Goal: Contribute content

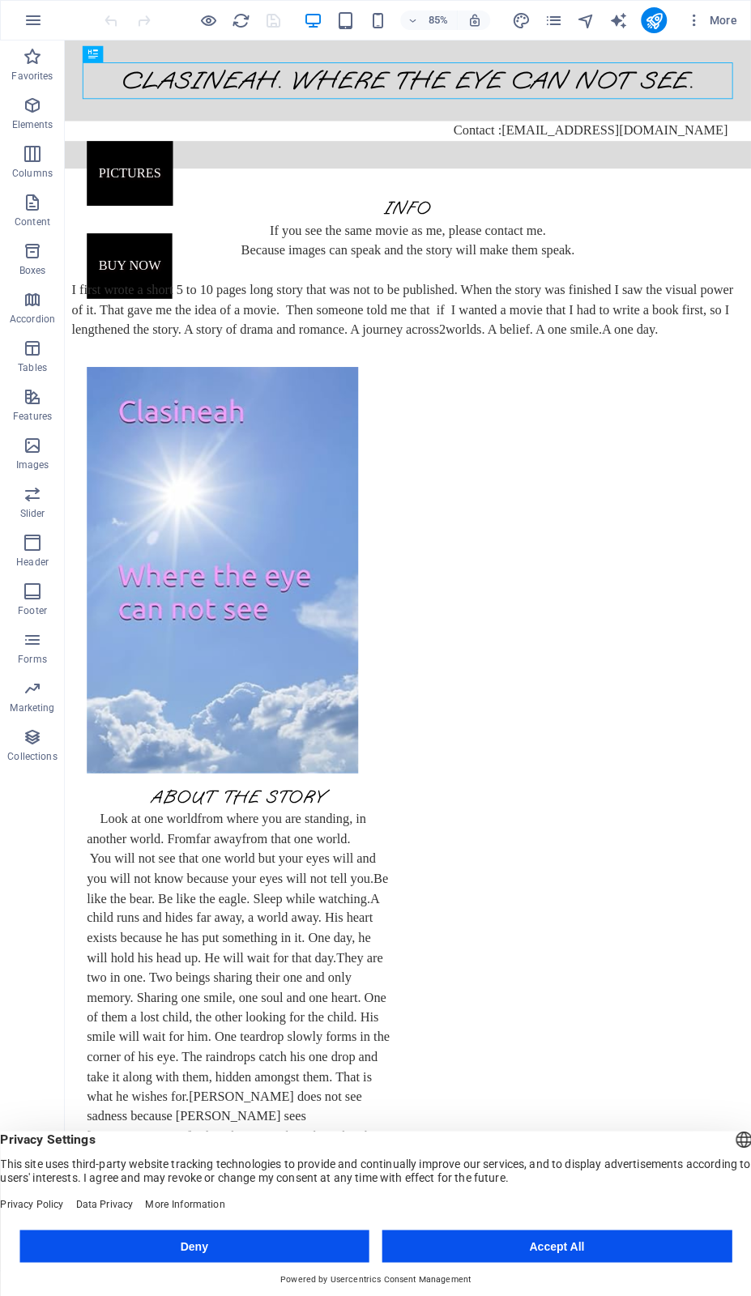
click at [549, 1243] on button "Accept All" at bounding box center [557, 1245] width 350 height 32
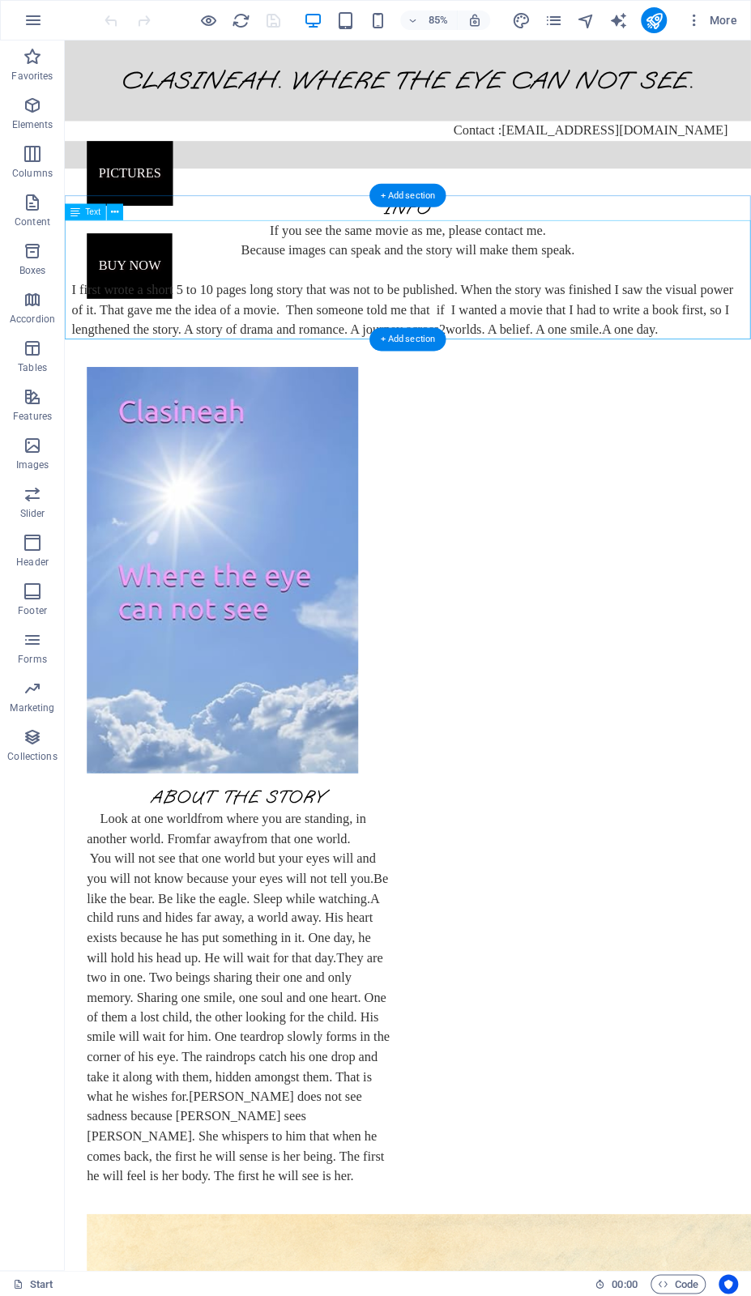
click at [341, 355] on div "If you see the same movie as me, please contact me. Because images can speak an…" at bounding box center [468, 323] width 807 height 140
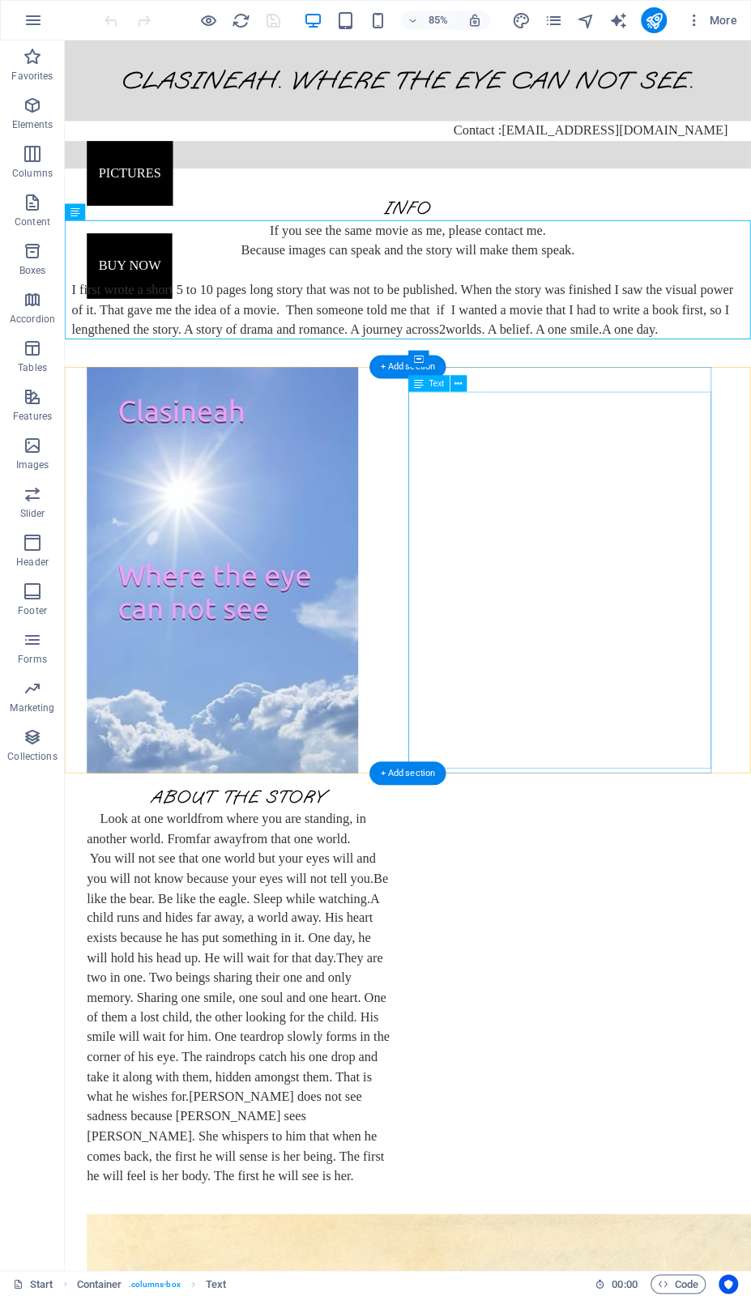
click at [447, 944] on div "Look at one world from where you are standing, in another world. From far away …" at bounding box center [269, 1165] width 356 height 443
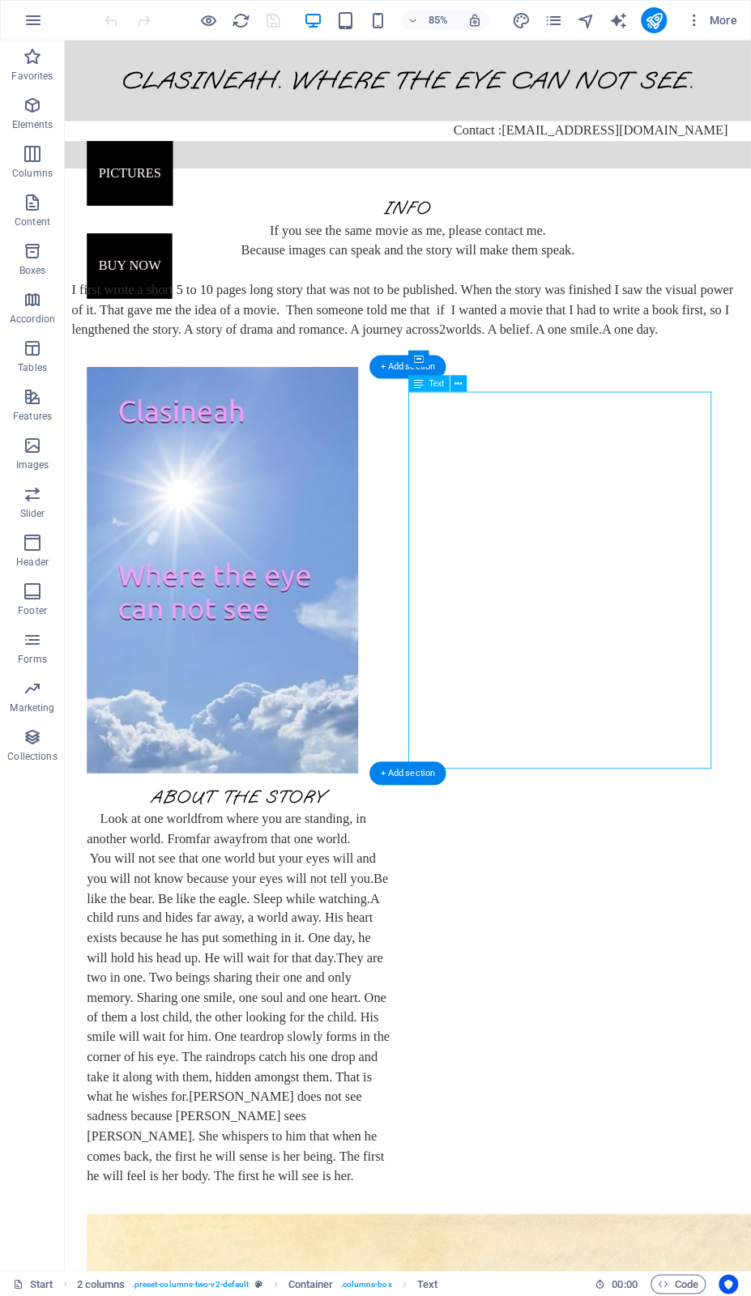
drag, startPoint x: 482, startPoint y: 463, endPoint x: 509, endPoint y: 473, distance: 29.2
click at [447, 944] on div "Look at one world from where you are standing, in another world. From far away …" at bounding box center [269, 1165] width 356 height 443
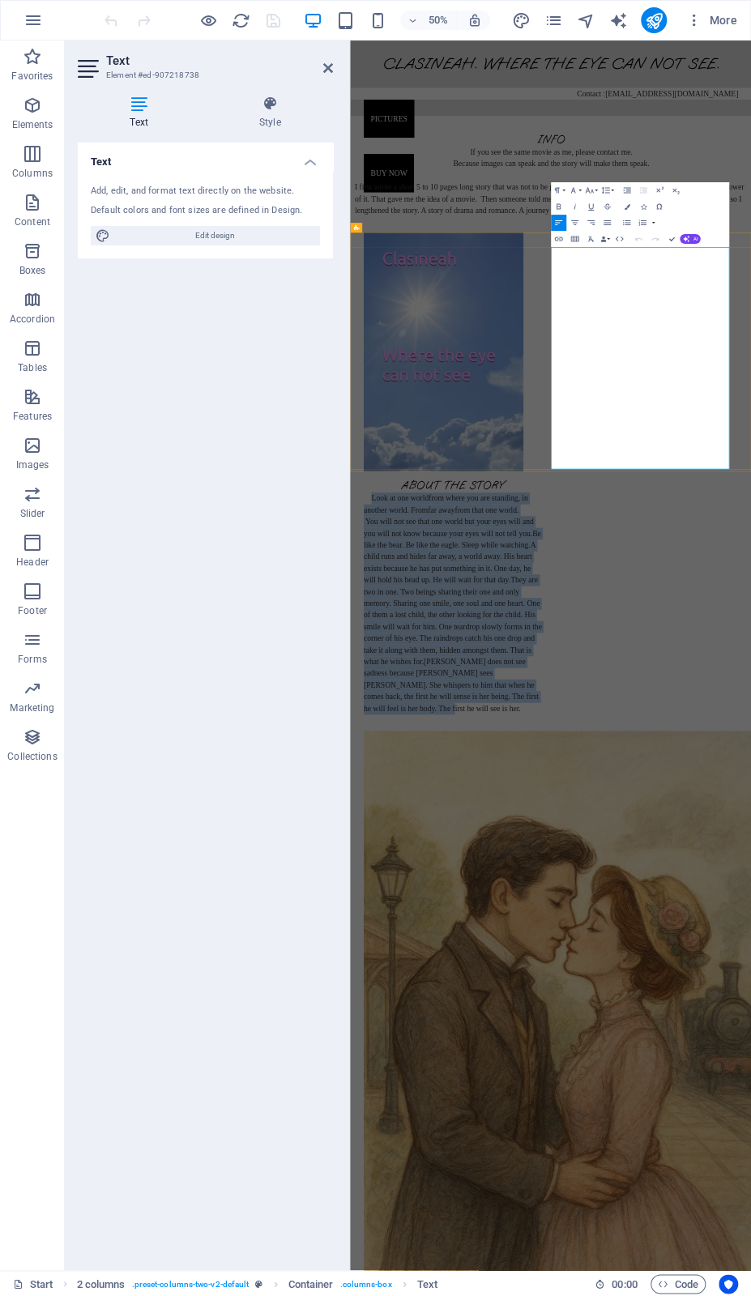
drag, startPoint x: 765, startPoint y: 466, endPoint x: 978, endPoint y: 898, distance: 481.7
click at [732, 915] on div "About the story Look at one world from where you are standing, in another world…" at bounding box center [554, 1151] width 356 height 472
copy div "Look at one world from where you are standing, in another world. From far away …"
click at [719, 1041] on span "A child runs and hides far away, a world away. His heart exists because he has …" at bounding box center [547, 1084] width 343 height 87
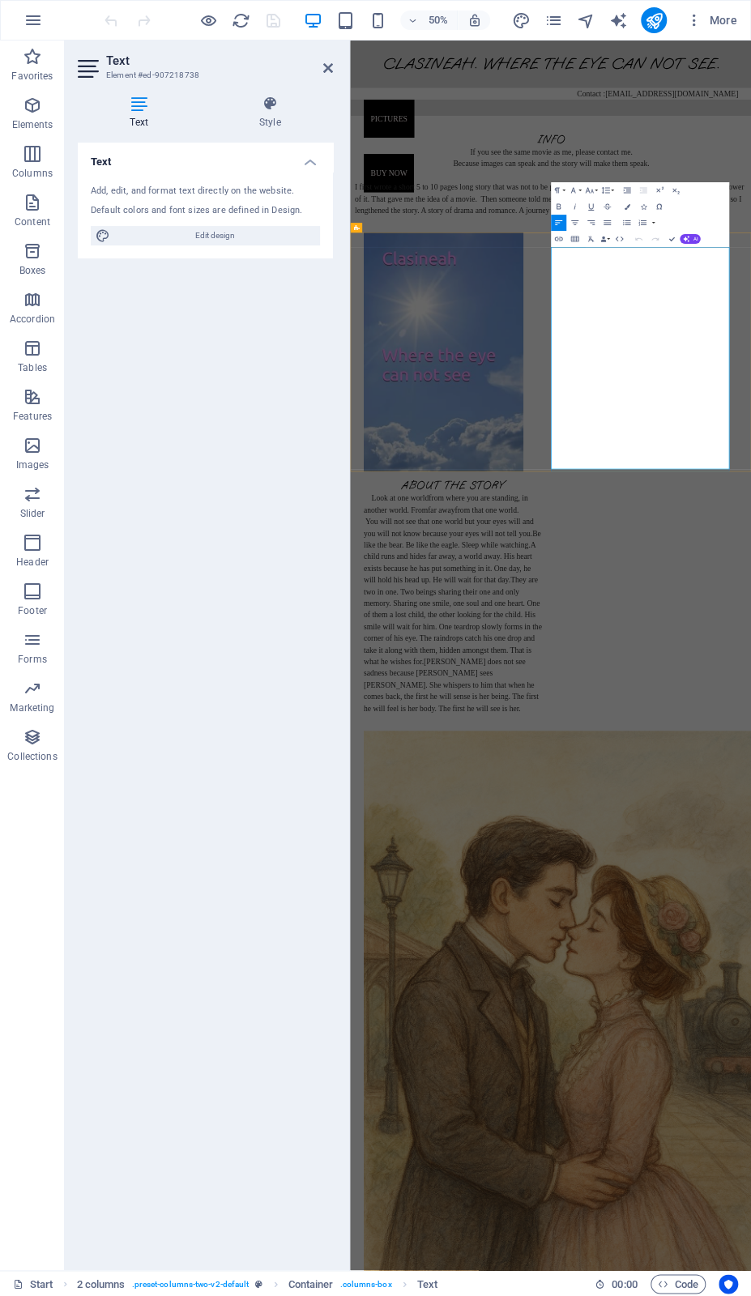
click at [715, 994] on span "You will not see that one world but your eyes will and you will not know becaus…" at bounding box center [545, 1014] width 339 height 40
click at [682, 970] on span "from that one world" at bounding box center [620, 978] width 124 height 17
click at [326, 67] on icon at bounding box center [328, 68] width 10 height 13
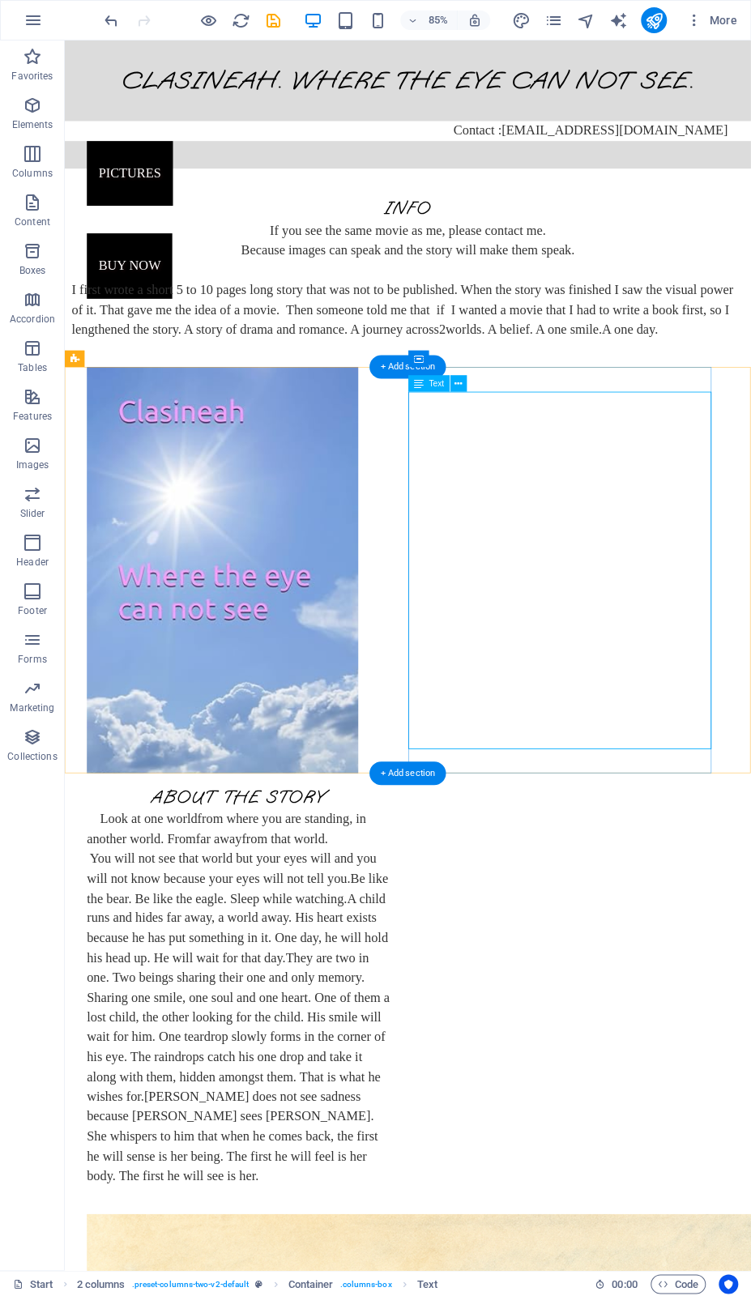
click at [447, 944] on div "Look at one world from where you are standing, in another world. From far away …" at bounding box center [269, 1165] width 356 height 443
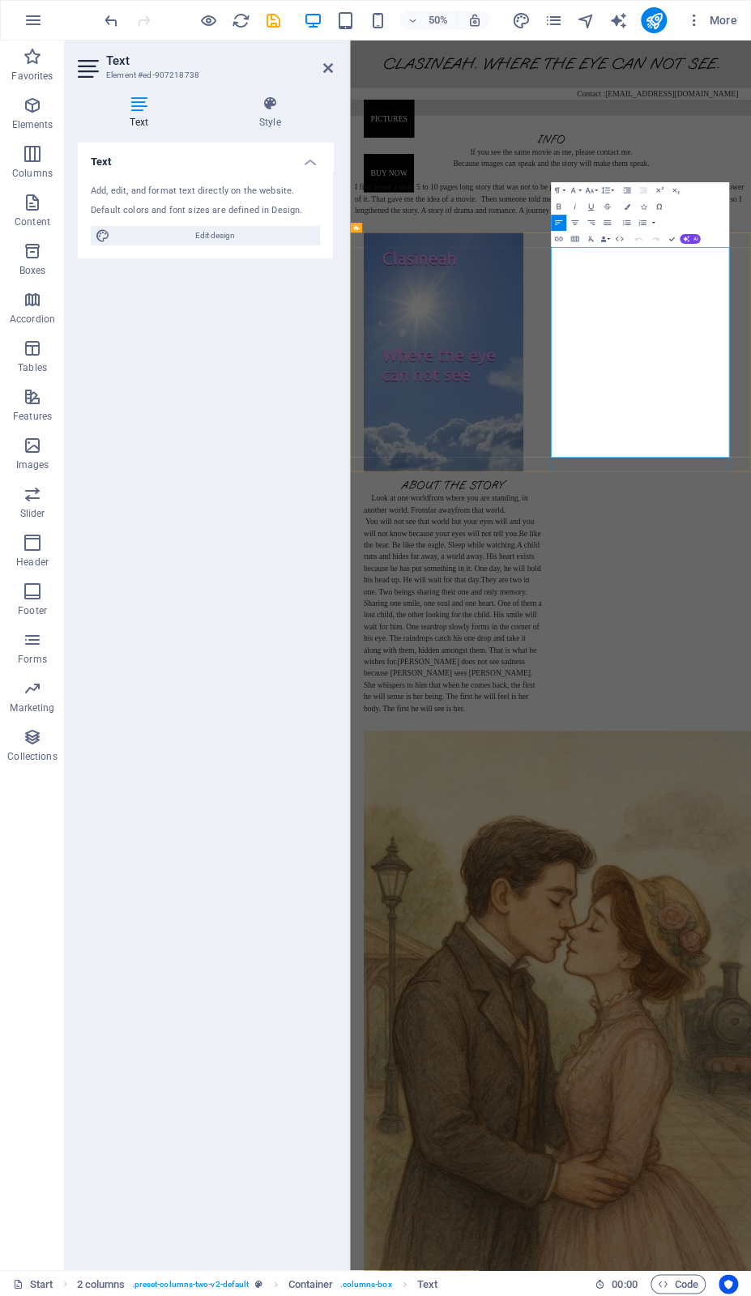
click at [655, 970] on span "from that world" at bounding box center [606, 978] width 97 height 17
click at [717, 994] on span "You will not see that world but your eyes will and you will not know because yo…" at bounding box center [546, 1014] width 341 height 40
click at [331, 67] on icon at bounding box center [328, 68] width 10 height 13
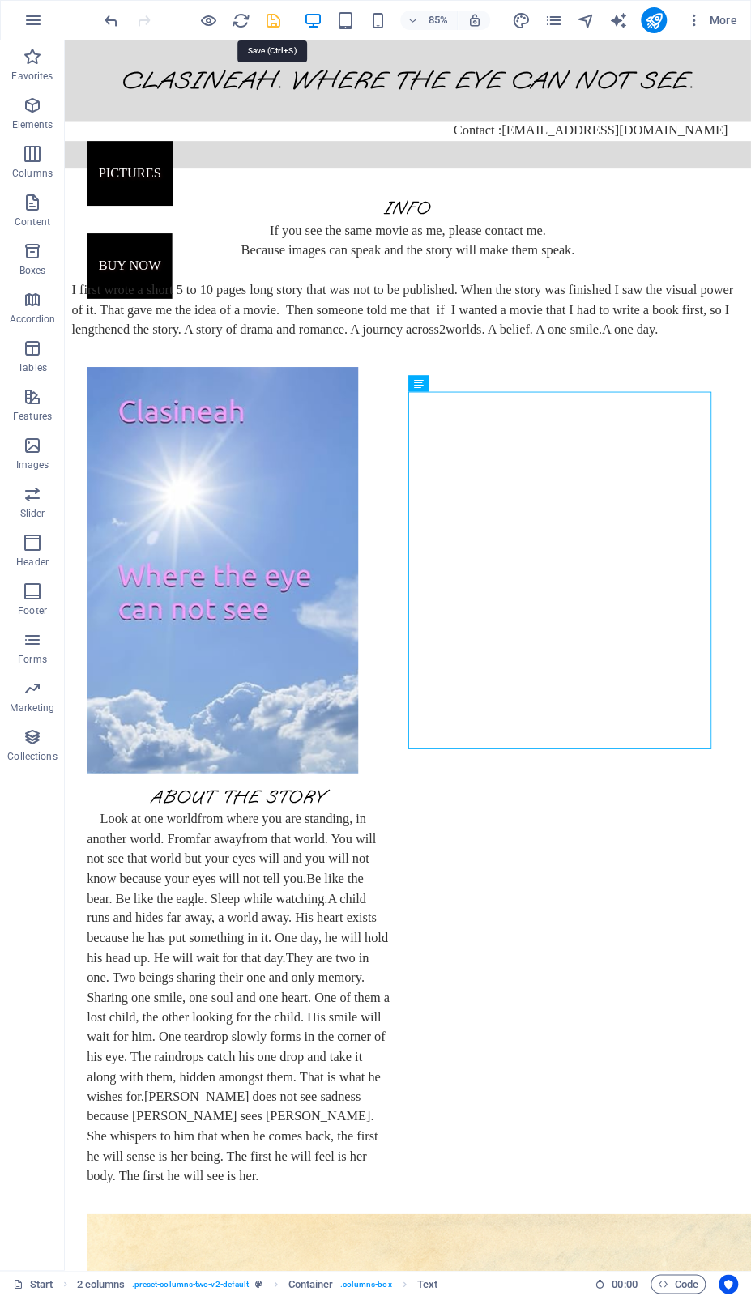
click at [270, 22] on icon "save" at bounding box center [273, 20] width 19 height 19
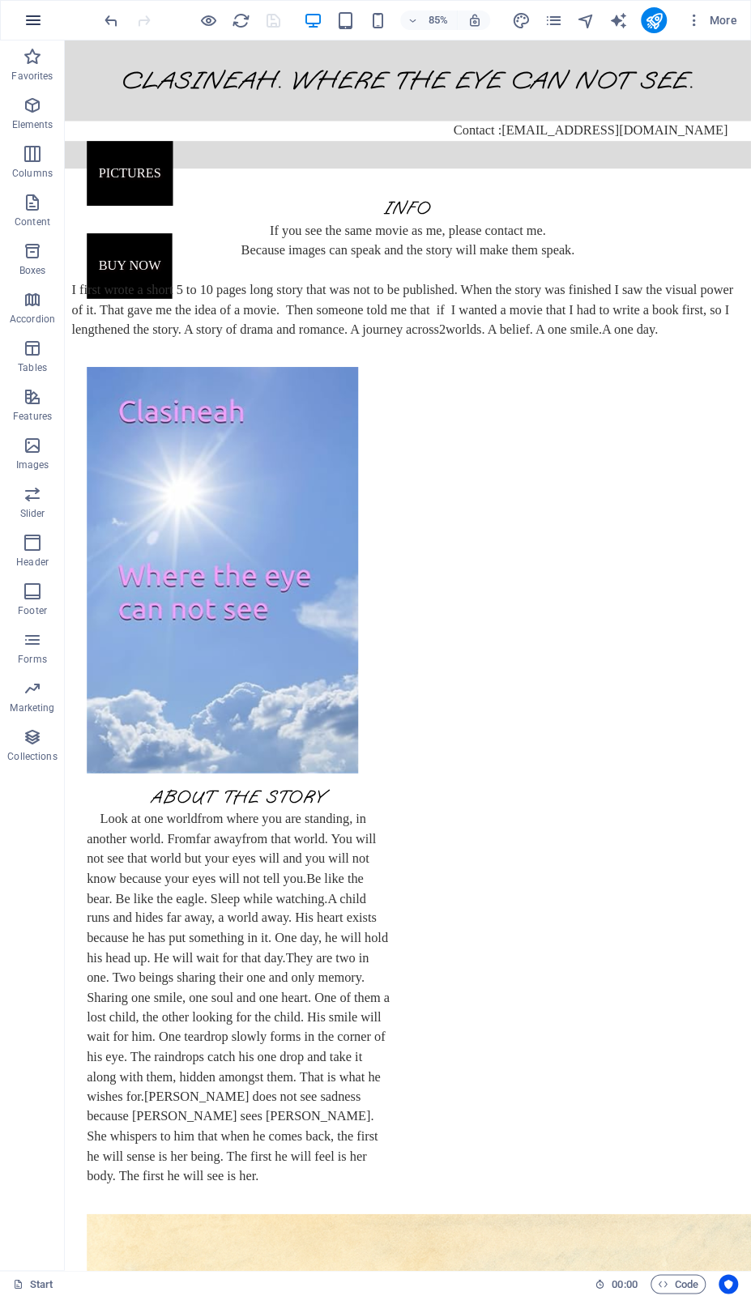
click at [30, 23] on icon "button" at bounding box center [32, 20] width 19 height 19
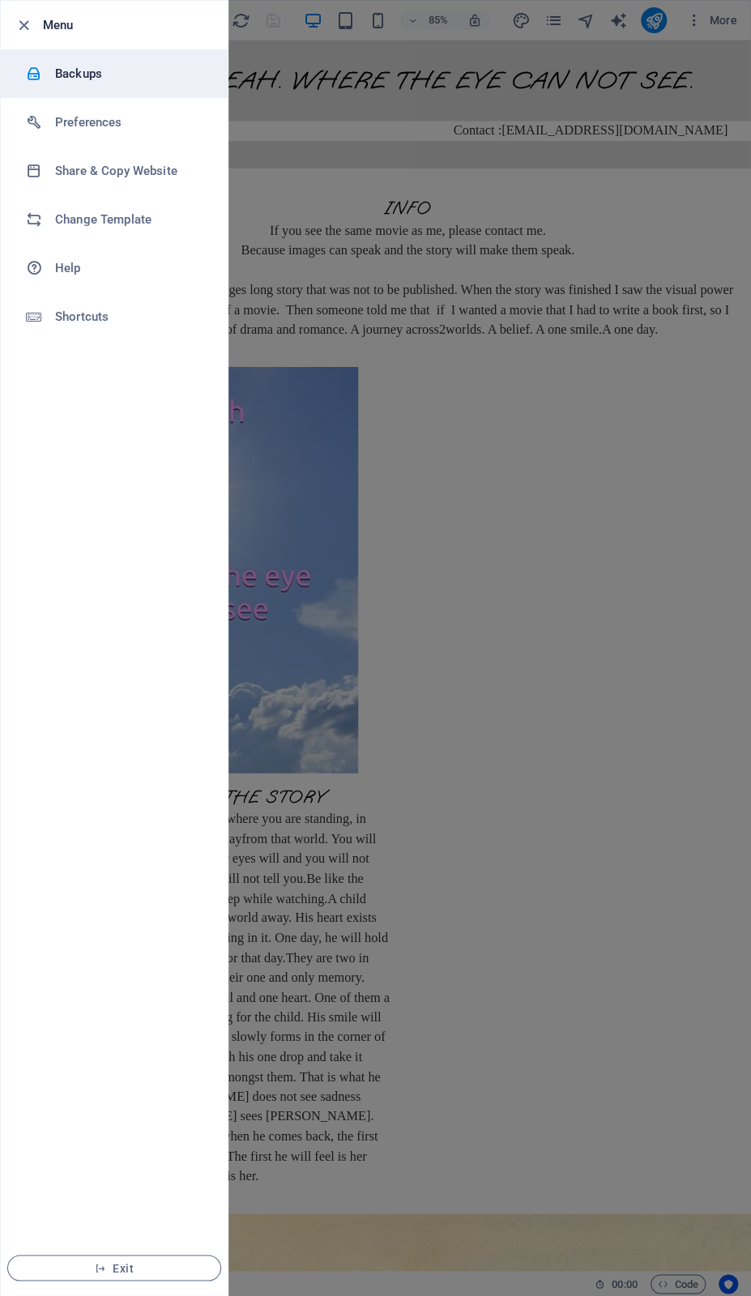
click at [79, 66] on h6 "Backups" at bounding box center [130, 73] width 150 height 19
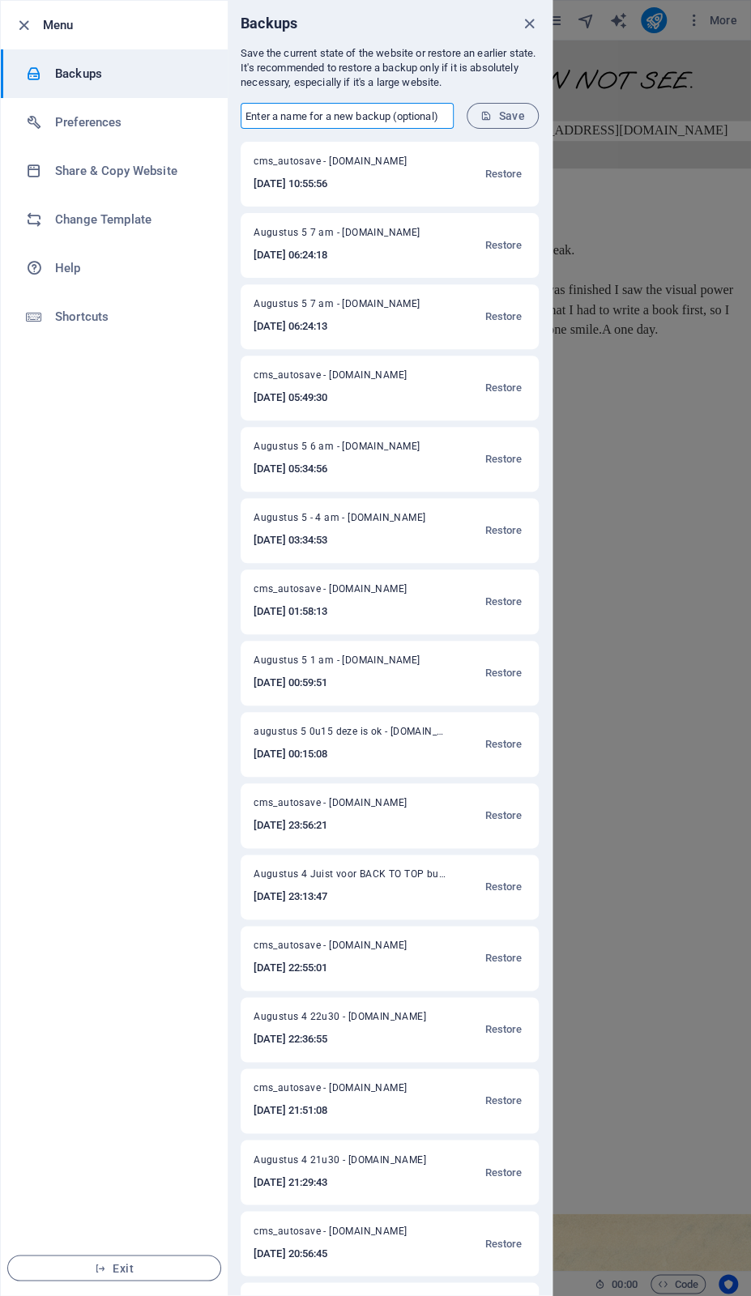
click at [415, 113] on input "text" at bounding box center [347, 116] width 213 height 26
type input "Augustus 5 11 am"
click at [492, 115] on icon "submit" at bounding box center [485, 115] width 11 height 11
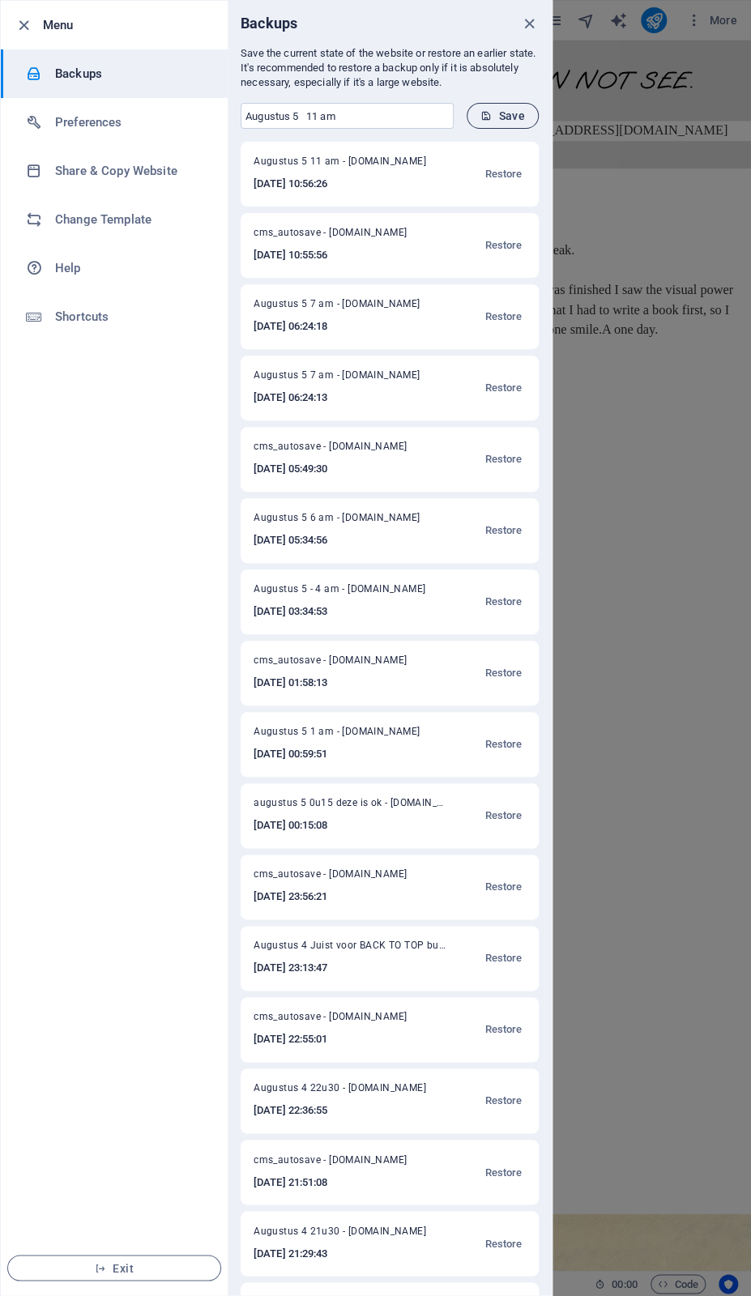
click at [496, 116] on span "Save" at bounding box center [502, 115] width 45 height 13
click at [527, 22] on icon "close" at bounding box center [529, 24] width 19 height 19
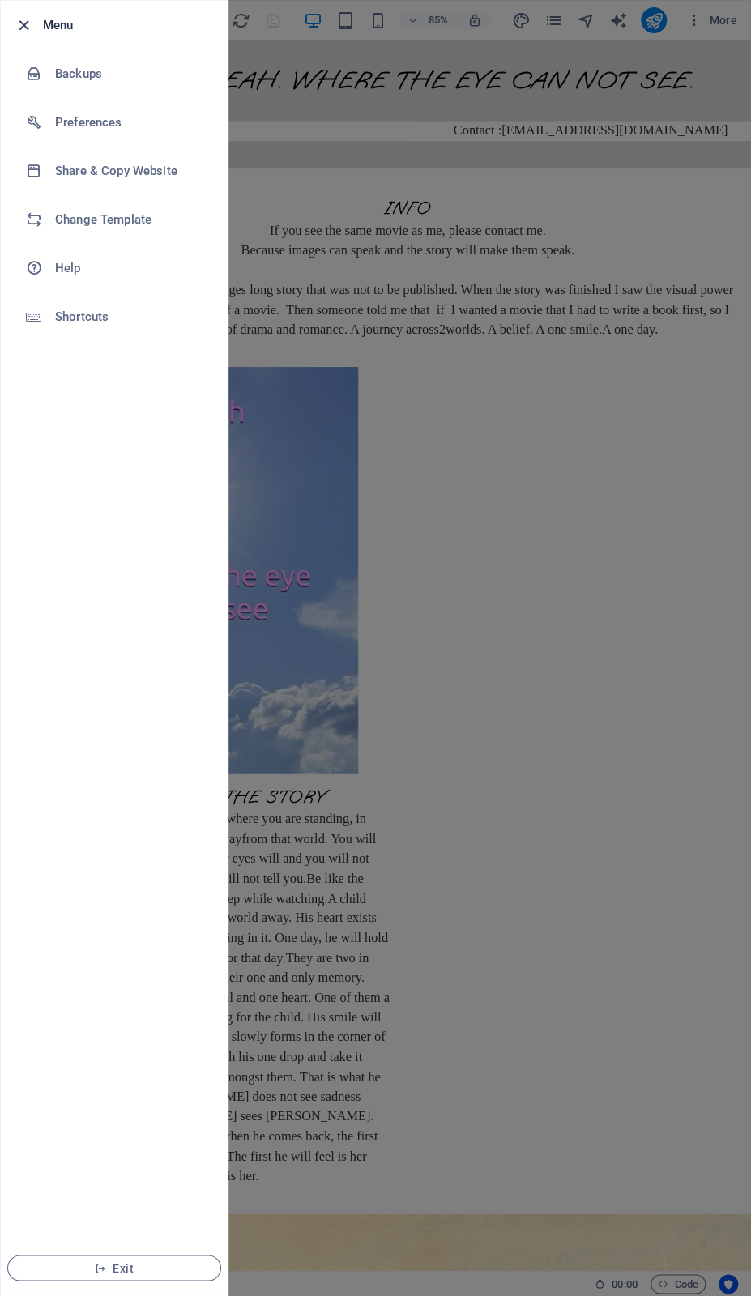
click at [25, 24] on icon "button" at bounding box center [24, 25] width 19 height 19
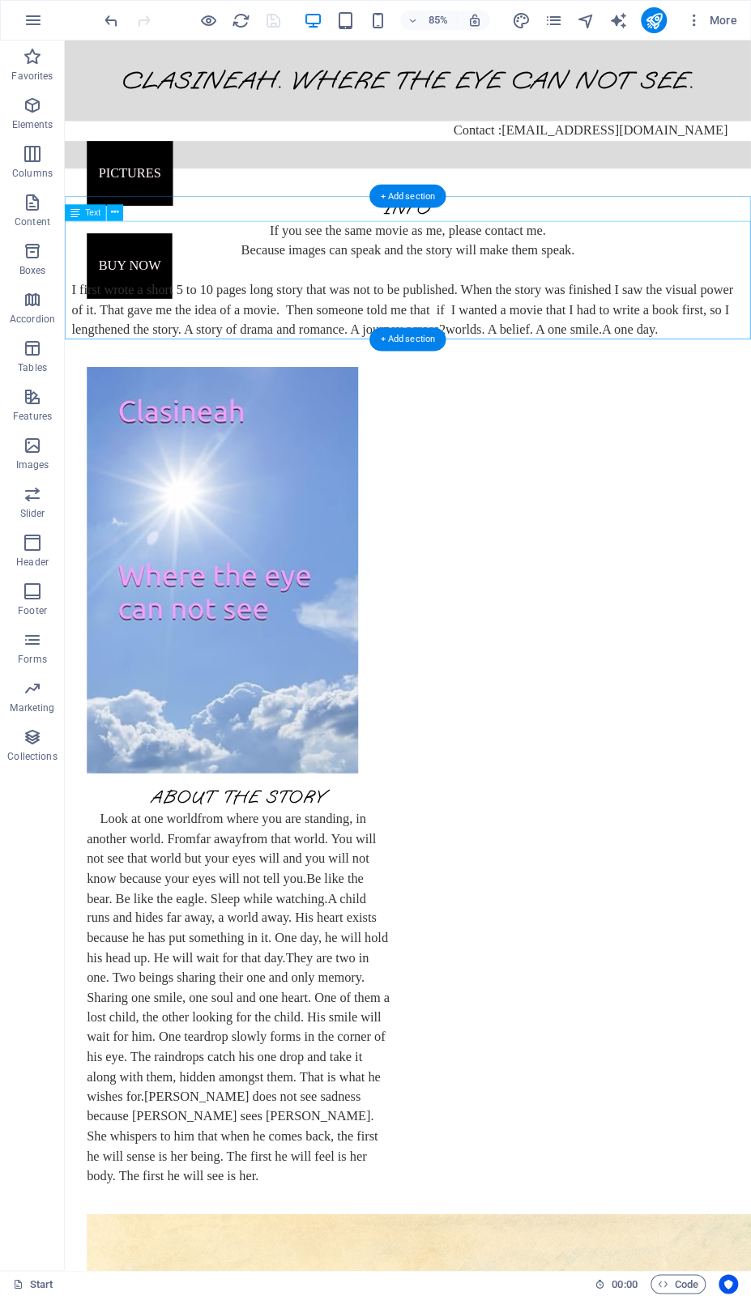
click at [691, 283] on div "If you see the same movie as me, please contact me. Because images can speak an…" at bounding box center [468, 323] width 807 height 140
click at [683, 289] on div "If you see the same movie as me, please contact me. Because images can speak an…" at bounding box center [468, 323] width 807 height 140
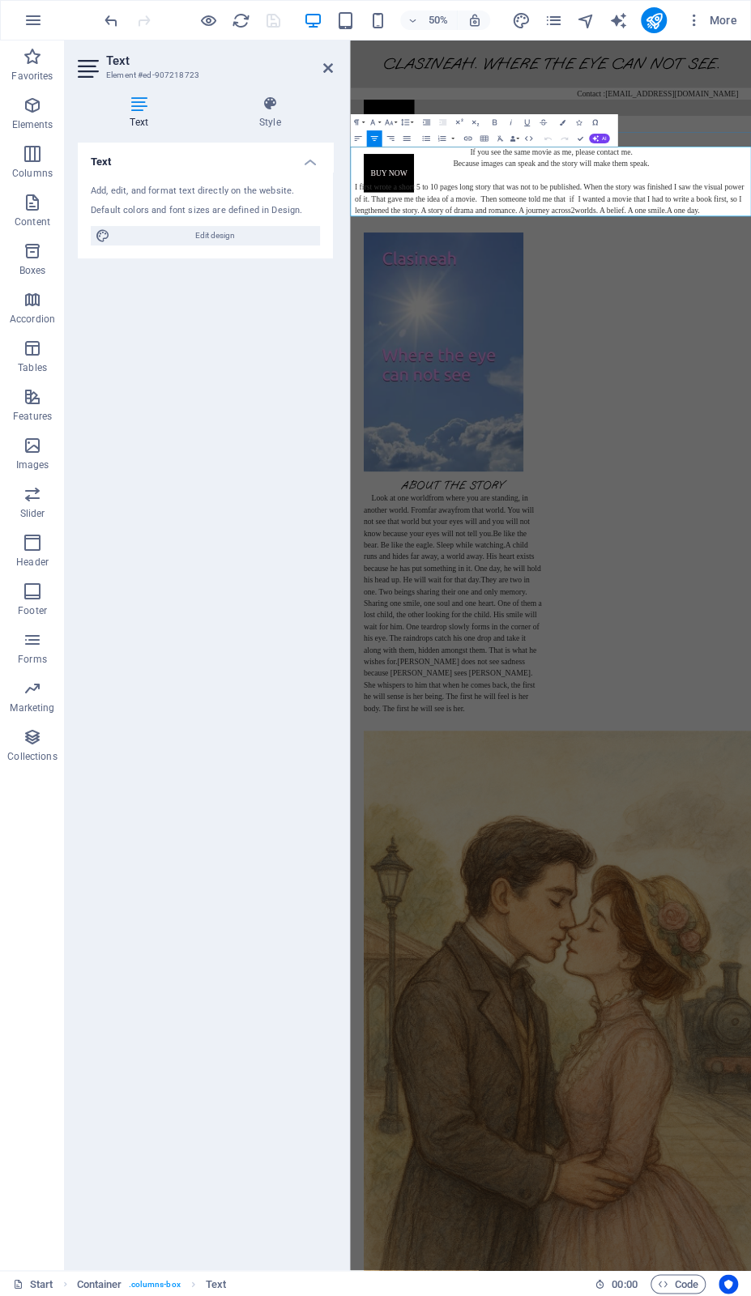
click at [750, 294] on p "Because images can speak and the story will make them speak." at bounding box center [751, 286] width 786 height 23
click at [750, 284] on p "Because images can speak and the story will make them speak." at bounding box center [751, 286] width 786 height 23
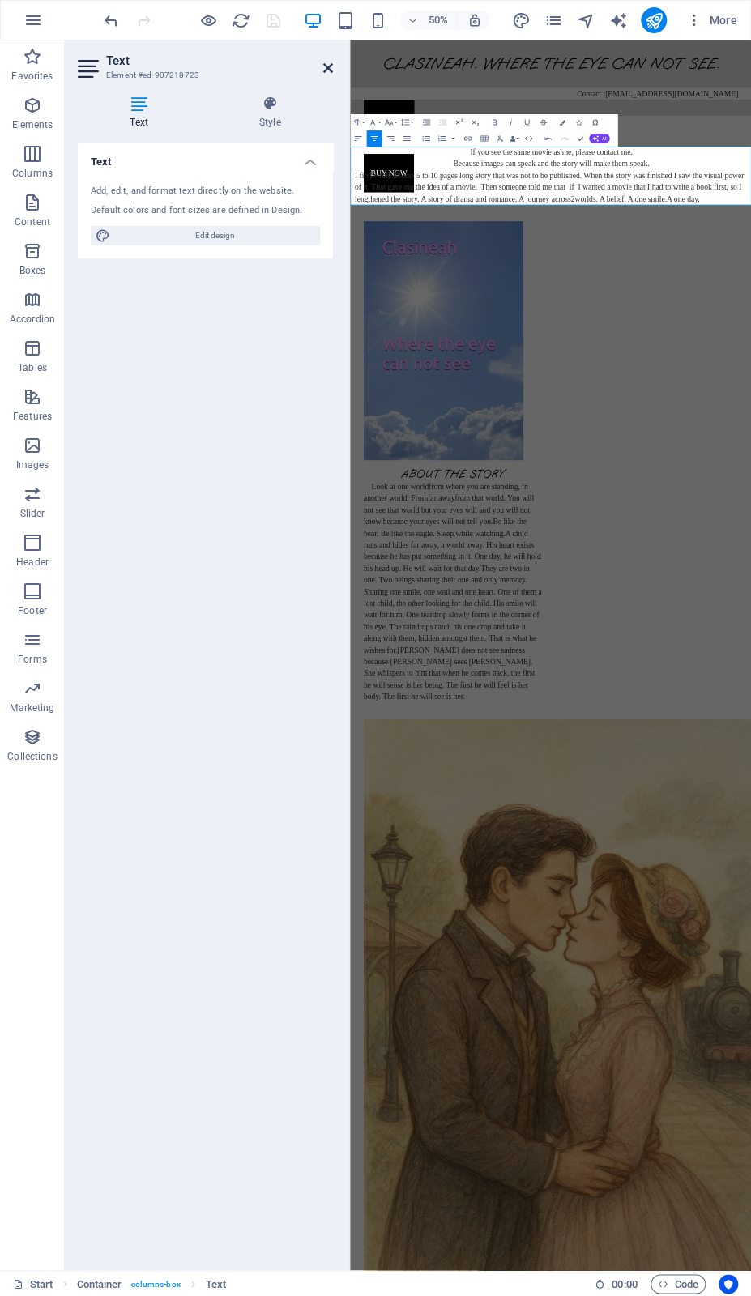
click at [329, 70] on icon at bounding box center [328, 68] width 10 height 13
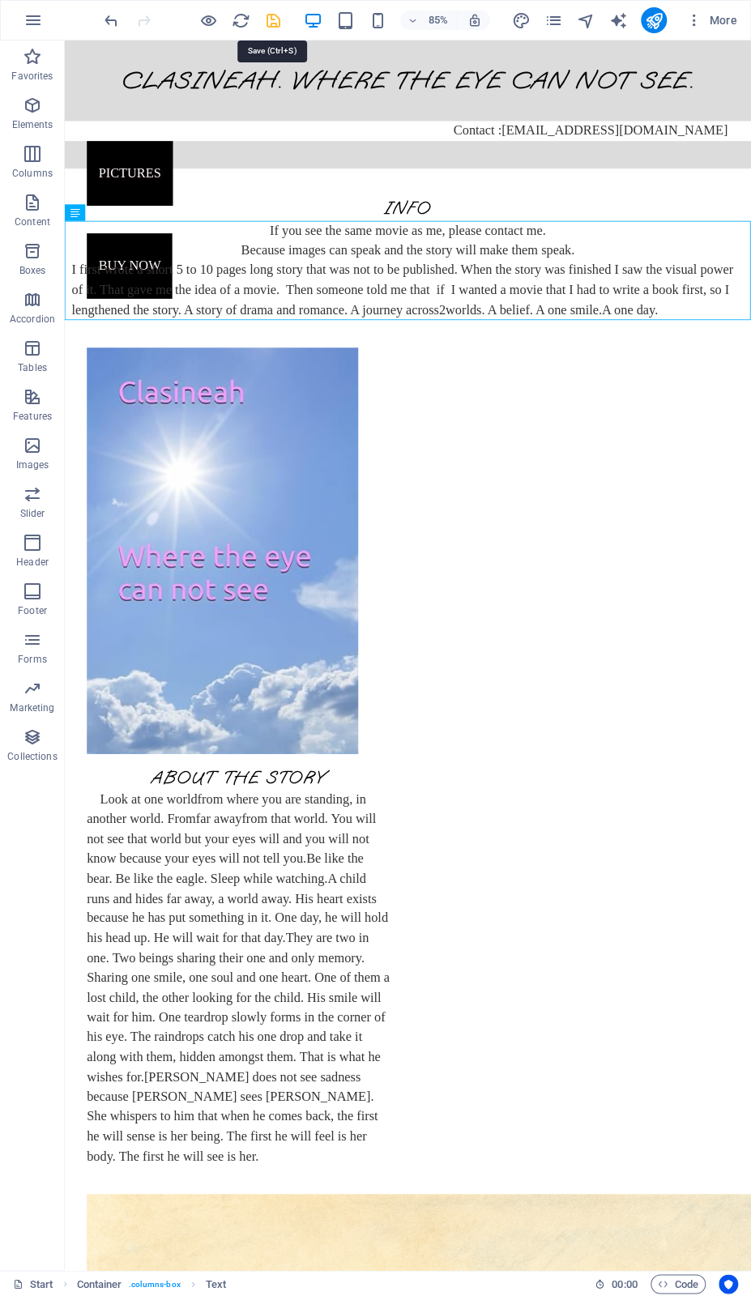
click at [275, 20] on icon "save" at bounding box center [273, 20] width 19 height 19
